Goal: Information Seeking & Learning: Learn about a topic

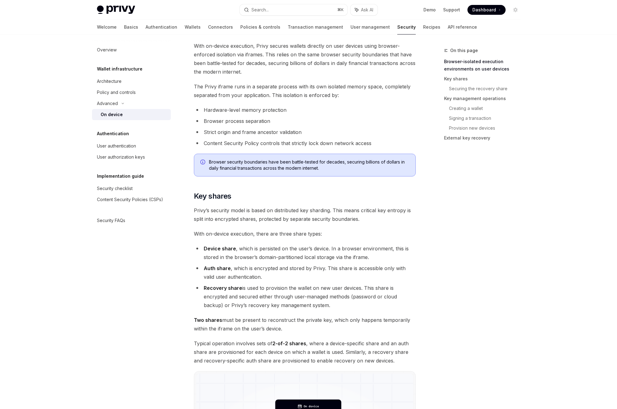
scroll to position [279, 0]
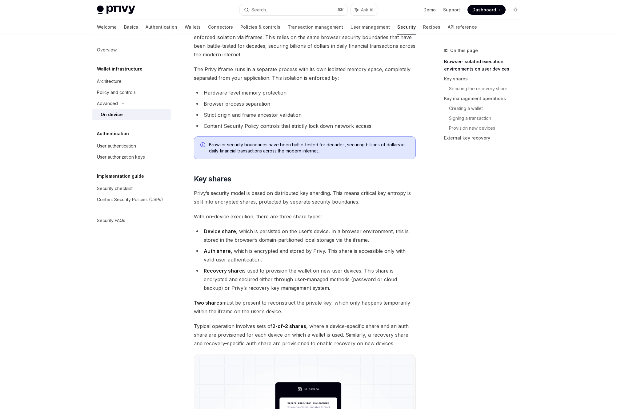
click at [248, 231] on li "Device share , which is persisted on the user’s device. In a browser environmen…" at bounding box center [305, 235] width 222 height 17
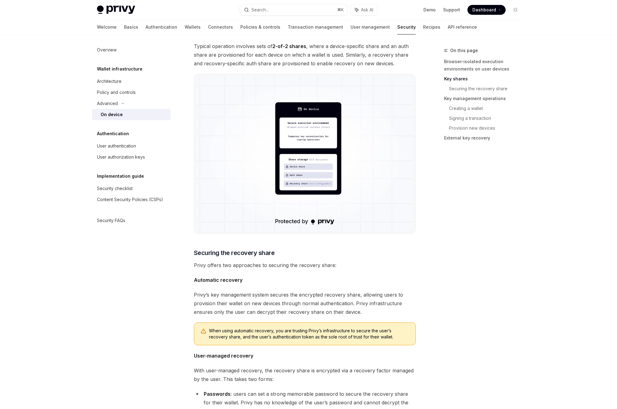
drag, startPoint x: 186, startPoint y: 378, endPoint x: 185, endPoint y: 366, distance: 12.1
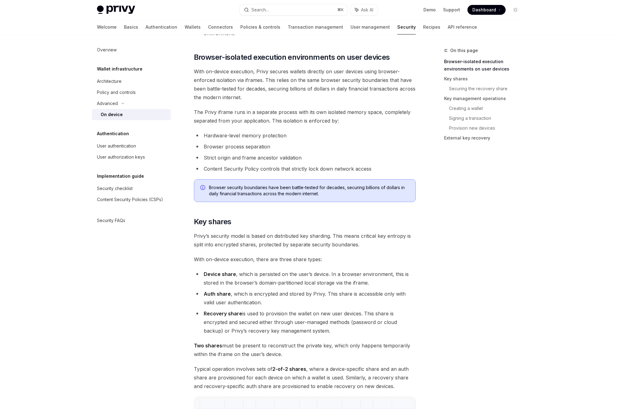
scroll to position [212, 0]
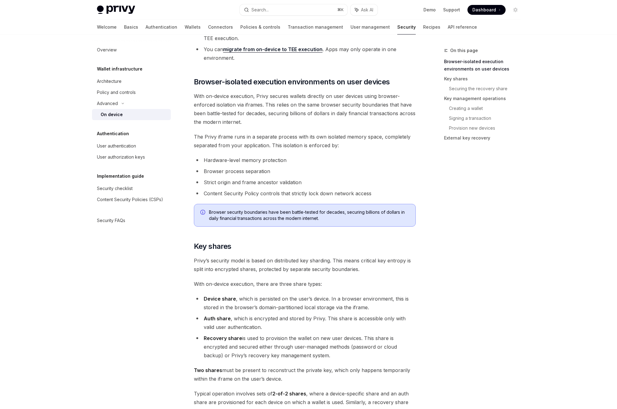
click at [176, 315] on div "Overview Wallet infrastructure Architecture Policy and controls Advanced On dev…" at bounding box center [136, 221] width 89 height 374
click at [389, 110] on span "With on-device execution, Privy secures wallets directly on user devices using …" at bounding box center [305, 109] width 222 height 34
click at [333, 185] on li "Strict origin and frame ancestor validation" at bounding box center [305, 182] width 222 height 9
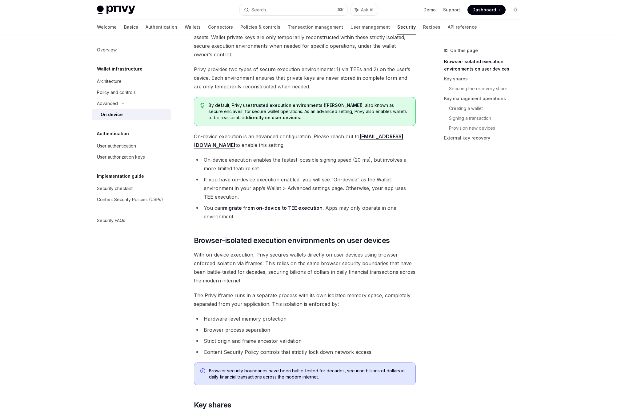
scroll to position [0, 0]
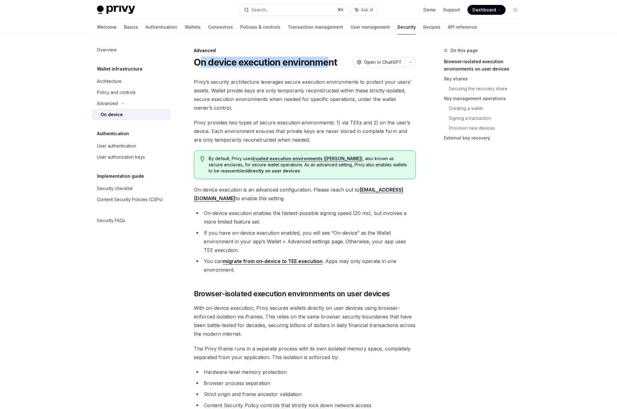
drag, startPoint x: 198, startPoint y: 63, endPoint x: 332, endPoint y: 59, distance: 134.0
click at [332, 59] on h1 "On device execution environment" at bounding box center [265, 62] width 143 height 11
drag, startPoint x: 332, startPoint y: 59, endPoint x: 339, endPoint y: 61, distance: 7.0
click at [332, 60] on h1 "On device execution environment" at bounding box center [265, 62] width 143 height 11
drag, startPoint x: 341, startPoint y: 61, endPoint x: 197, endPoint y: 62, distance: 143.2
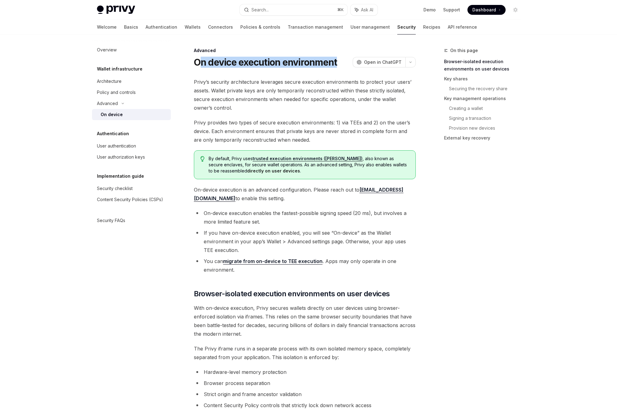
click at [197, 62] on div "On device execution environment OpenAI Open in ChatGPT" at bounding box center [305, 62] width 222 height 11
click at [236, 81] on span "Privy’s security architecture leverages secure execution environments to protec…" at bounding box center [305, 95] width 222 height 34
drag, startPoint x: 325, startPoint y: 189, endPoint x: 333, endPoint y: 199, distance: 13.1
click at [333, 199] on span "On-device execution is an advanced configuration. Please reach out to [EMAIL_AD…" at bounding box center [305, 193] width 222 height 17
drag, startPoint x: 333, startPoint y: 199, endPoint x: 329, endPoint y: 197, distance: 4.7
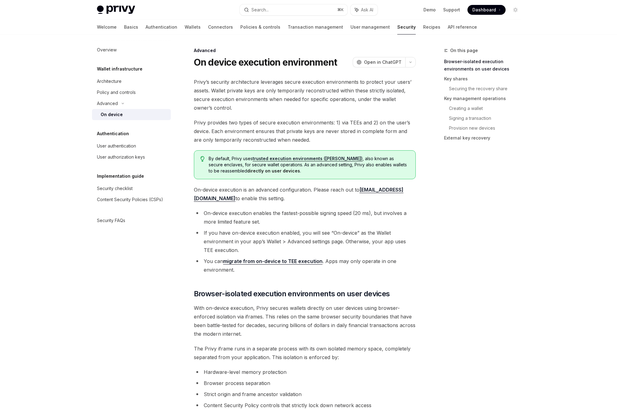
click at [333, 199] on span "On-device execution is an advanced configuration. Please reach out to [EMAIL_AD…" at bounding box center [305, 193] width 222 height 17
drag, startPoint x: 314, startPoint y: 189, endPoint x: 317, endPoint y: 197, distance: 8.4
click at [317, 197] on span "On-device execution is an advanced configuration. Please reach out to [EMAIL_AD…" at bounding box center [305, 193] width 222 height 17
click at [317, 198] on span "On-device execution is an advanced configuration. Please reach out to [EMAIL_AD…" at bounding box center [305, 193] width 222 height 17
drag, startPoint x: 317, startPoint y: 200, endPoint x: 312, endPoint y: 189, distance: 12.4
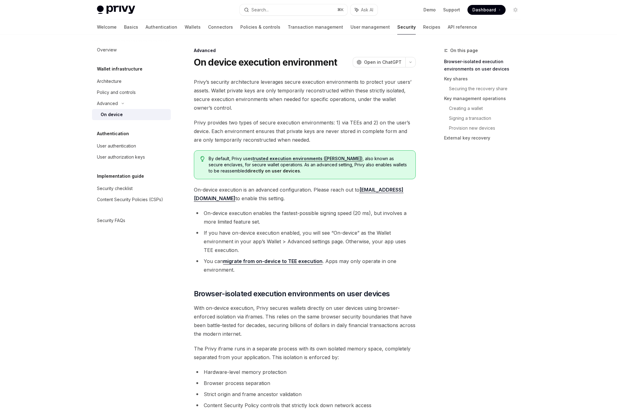
click at [312, 189] on span "On-device execution is an advanced configuration. Please reach out to [EMAIL_AD…" at bounding box center [305, 193] width 222 height 17
drag, startPoint x: 315, startPoint y: 190, endPoint x: 318, endPoint y: 198, distance: 8.2
click at [318, 198] on span "On-device execution is an advanced configuration. Please reach out to [EMAIL_AD…" at bounding box center [305, 193] width 222 height 17
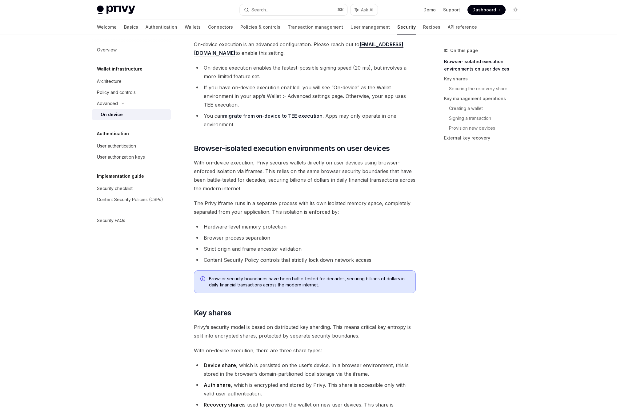
scroll to position [188, 0]
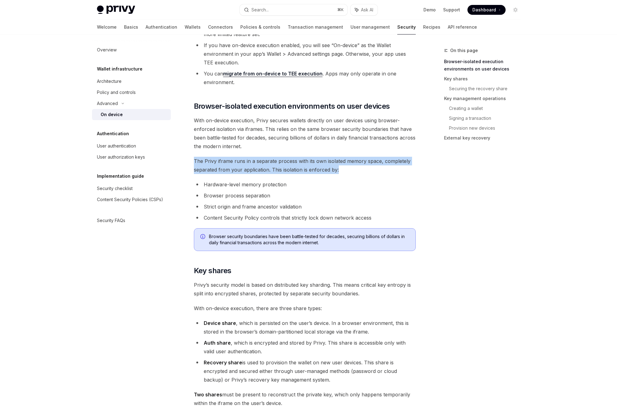
drag, startPoint x: 195, startPoint y: 161, endPoint x: 356, endPoint y: 169, distance: 161.2
click at [356, 169] on span "The Privy iframe runs in a separate process with its own isolated memory space,…" at bounding box center [305, 165] width 222 height 17
drag, startPoint x: 356, startPoint y: 169, endPoint x: 246, endPoint y: 163, distance: 109.8
click at [194, 159] on span "The Privy iframe runs in a separate process with its own isolated memory space,…" at bounding box center [305, 165] width 222 height 17
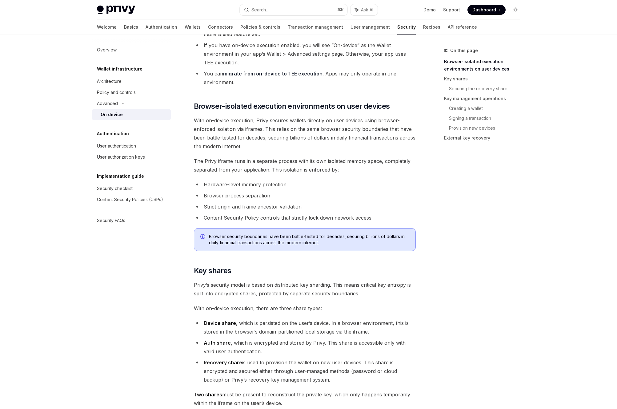
drag, startPoint x: 387, startPoint y: 243, endPoint x: 313, endPoint y: 241, distance: 74.5
click at [387, 243] on span "Browser security boundaries have been battle-tested for decades, securing billi…" at bounding box center [309, 239] width 200 height 12
drag, startPoint x: 209, startPoint y: 236, endPoint x: 334, endPoint y: 244, distance: 125.8
click at [334, 244] on span "Browser security boundaries have been battle-tested for decades, securing billi…" at bounding box center [309, 239] width 200 height 12
